Goal: Find specific page/section: Find specific page/section

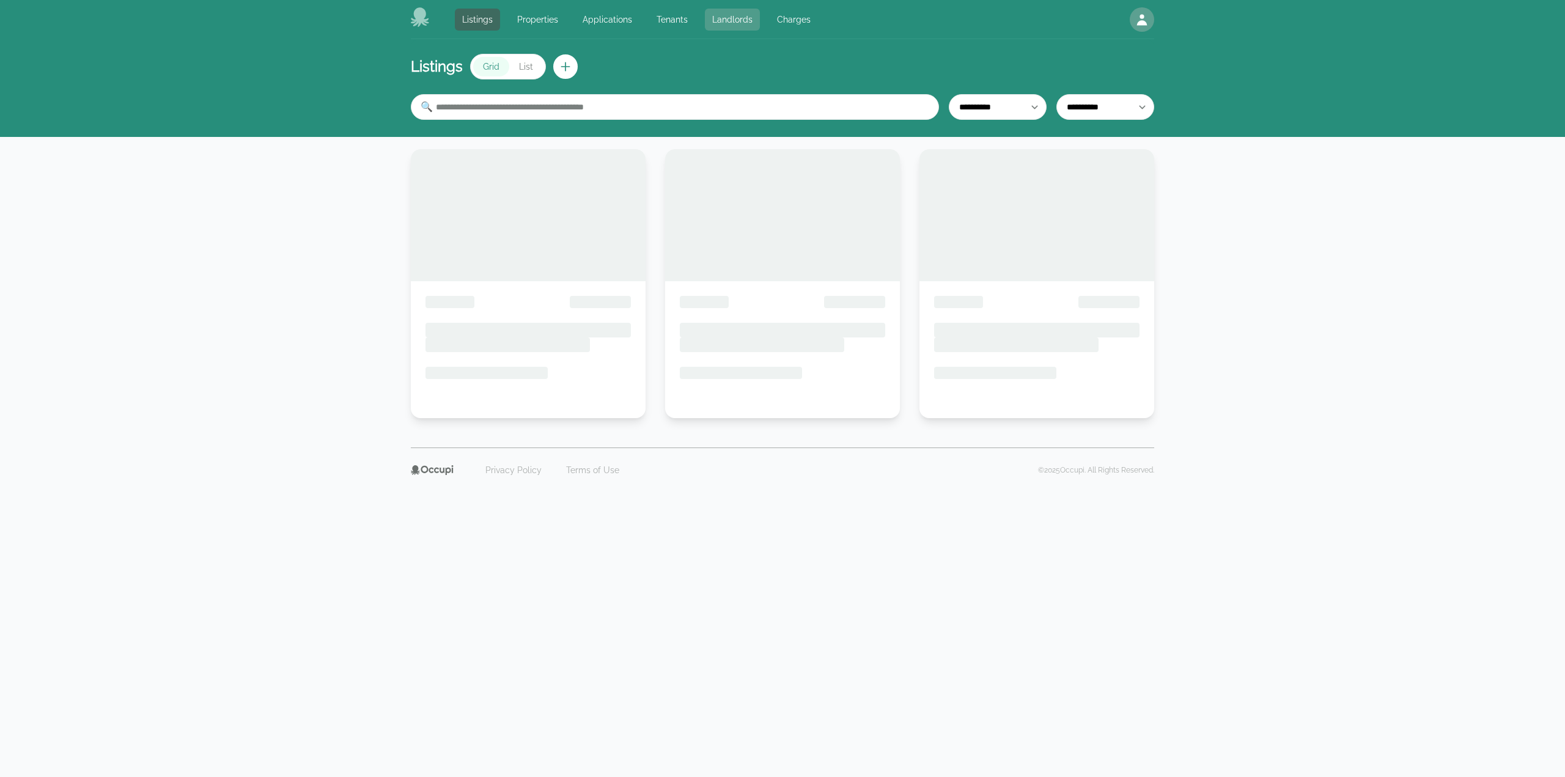
click at [753, 25] on link "Landlords" at bounding box center [732, 20] width 55 height 22
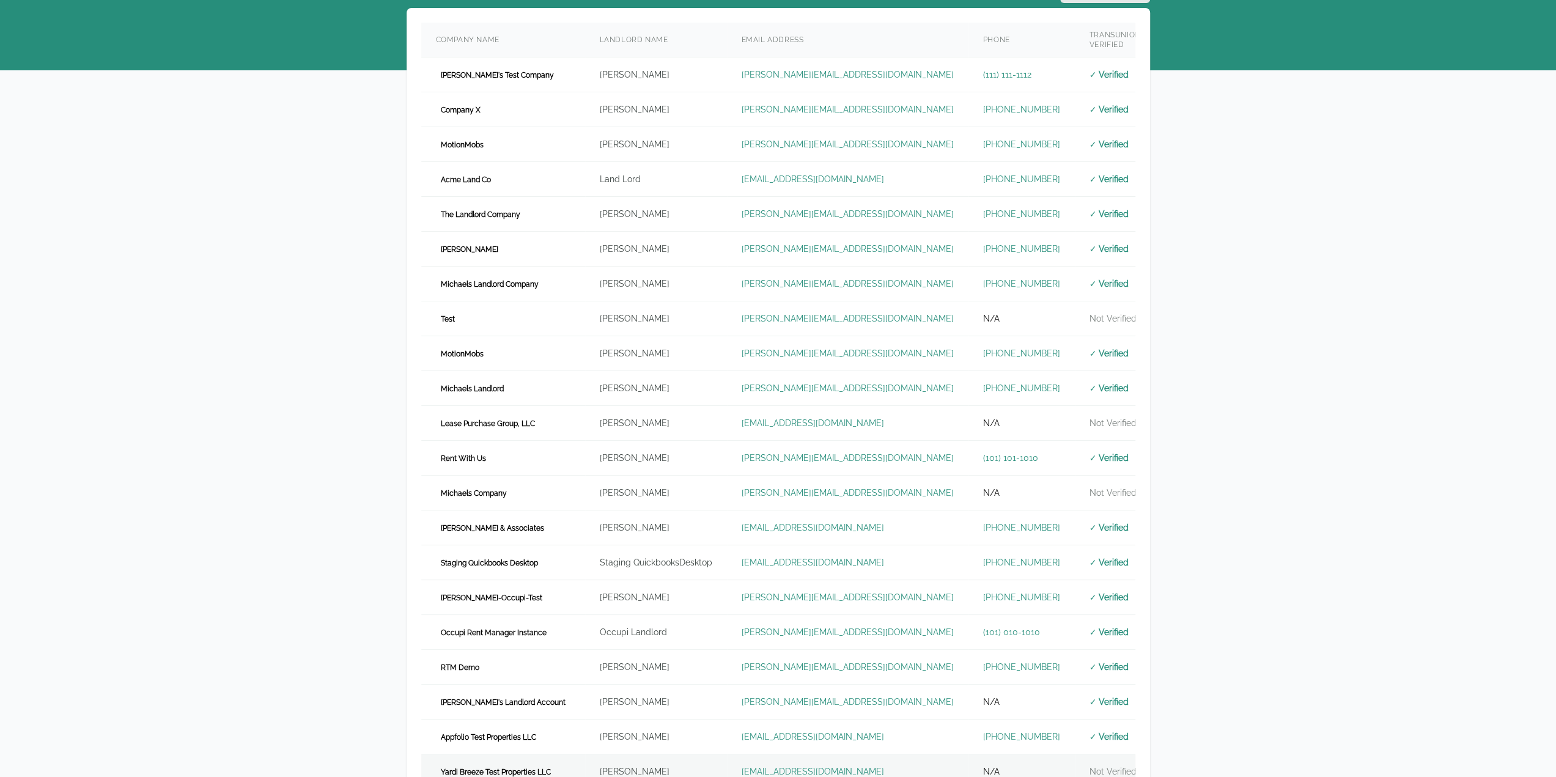
scroll to position [260, 0]
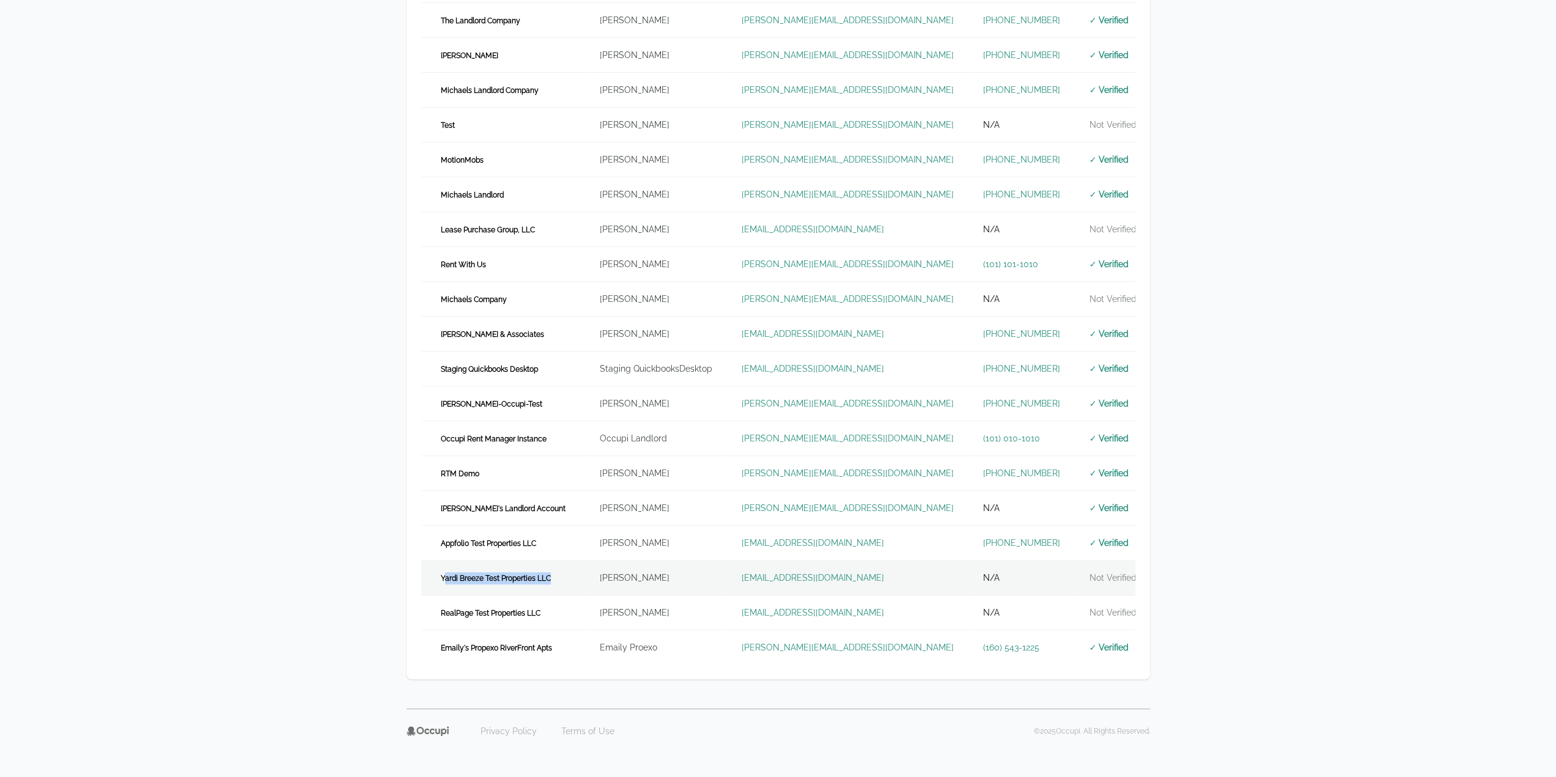
drag, startPoint x: 565, startPoint y: 574, endPoint x: 446, endPoint y: 574, distance: 119.2
click at [446, 574] on td "Yardi Breeze Test Properties LLC" at bounding box center [503, 578] width 164 height 35
